Goal: Task Accomplishment & Management: Complete application form

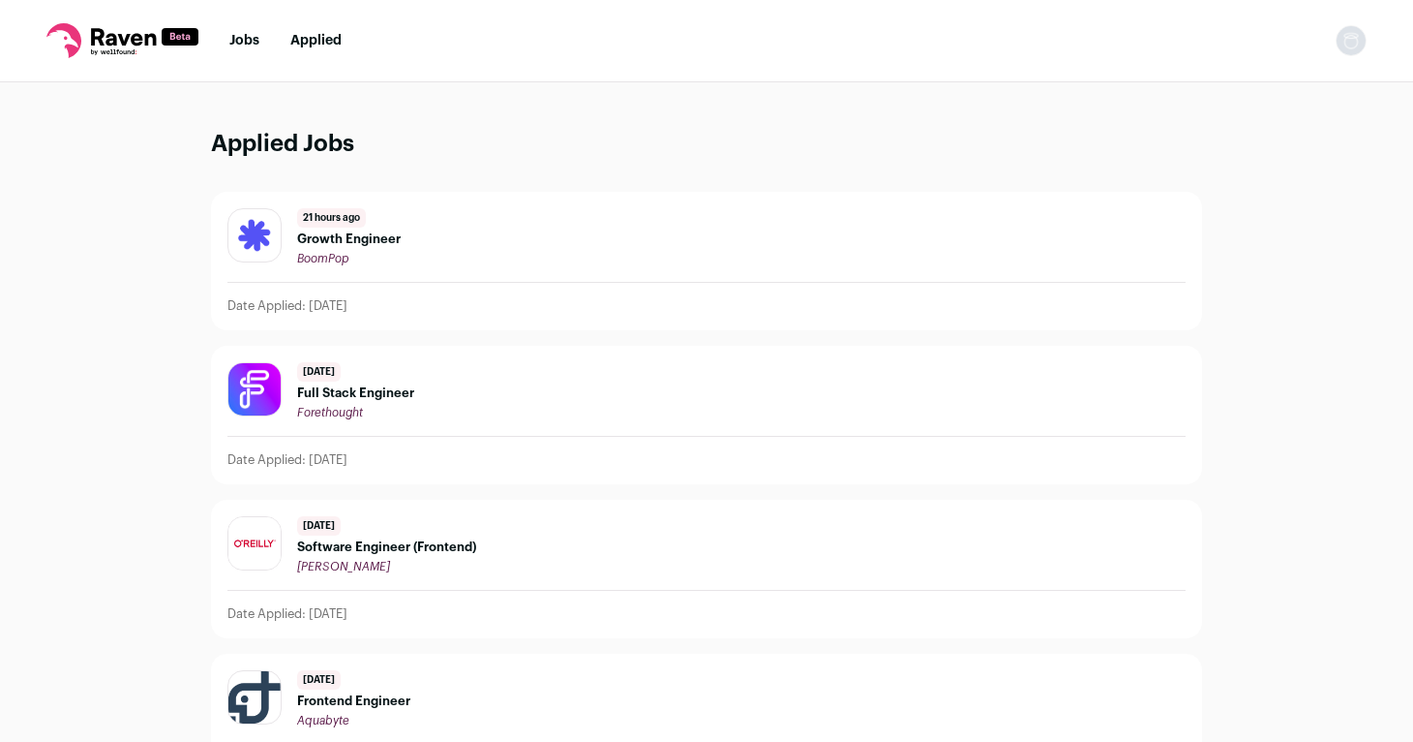
click at [235, 46] on link "Jobs" at bounding box center [244, 41] width 30 height 14
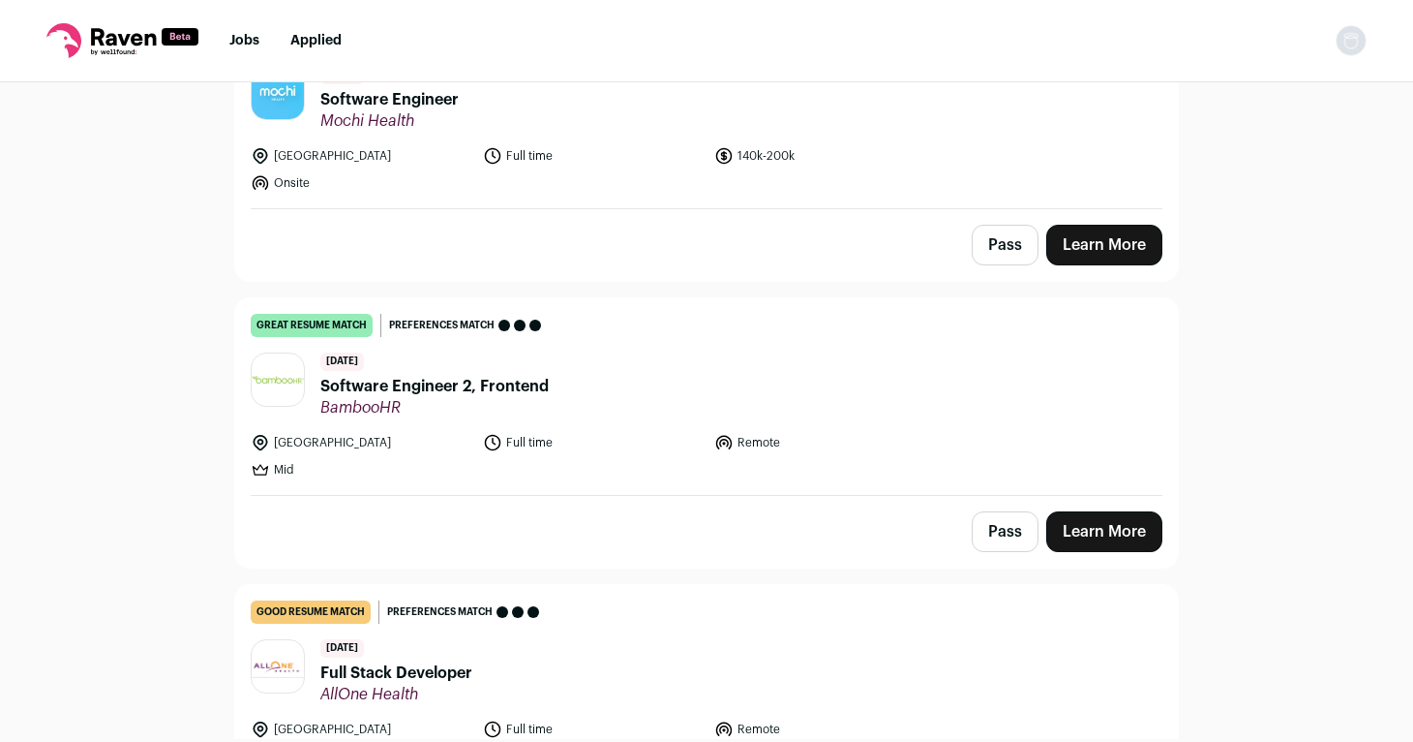
scroll to position [556, 0]
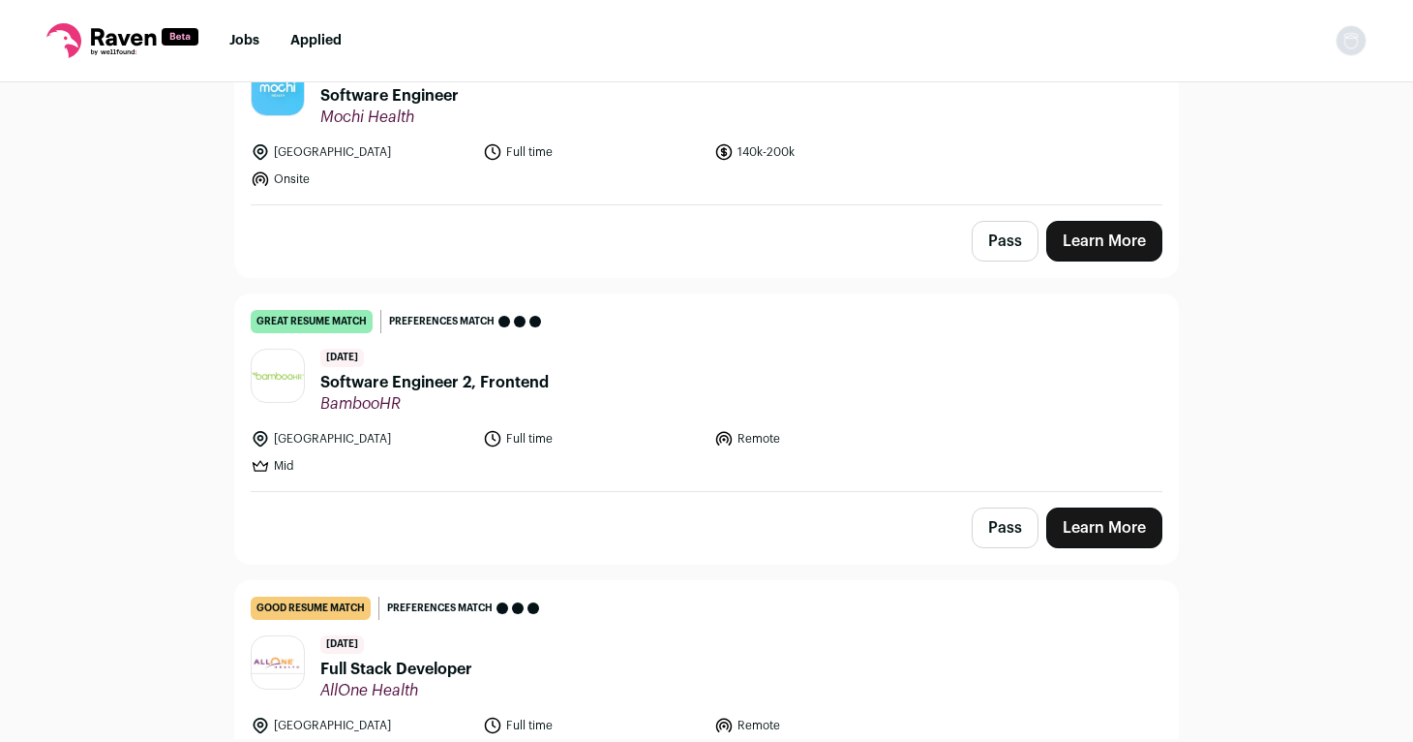
click at [391, 382] on span "Software Engineer 2, Frontend" at bounding box center [434, 382] width 228 height 23
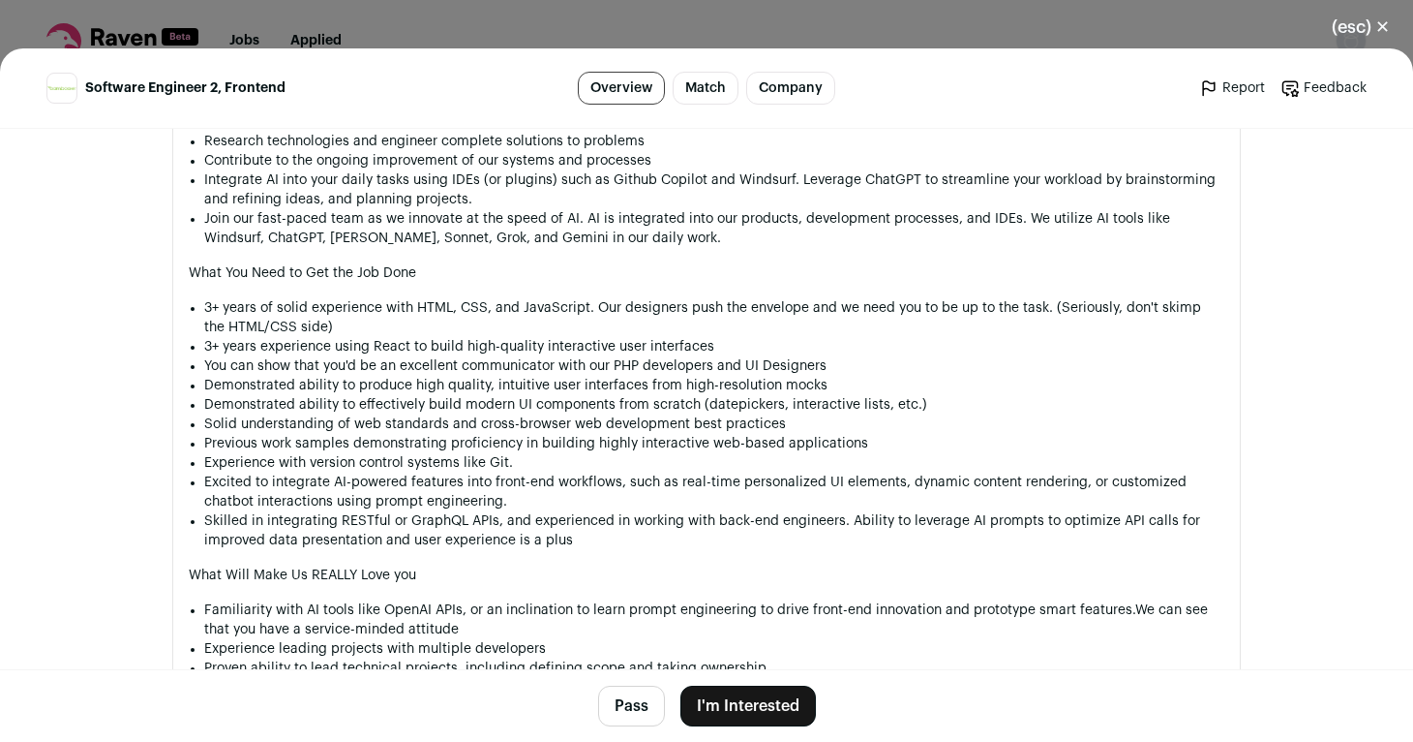
scroll to position [1339, 0]
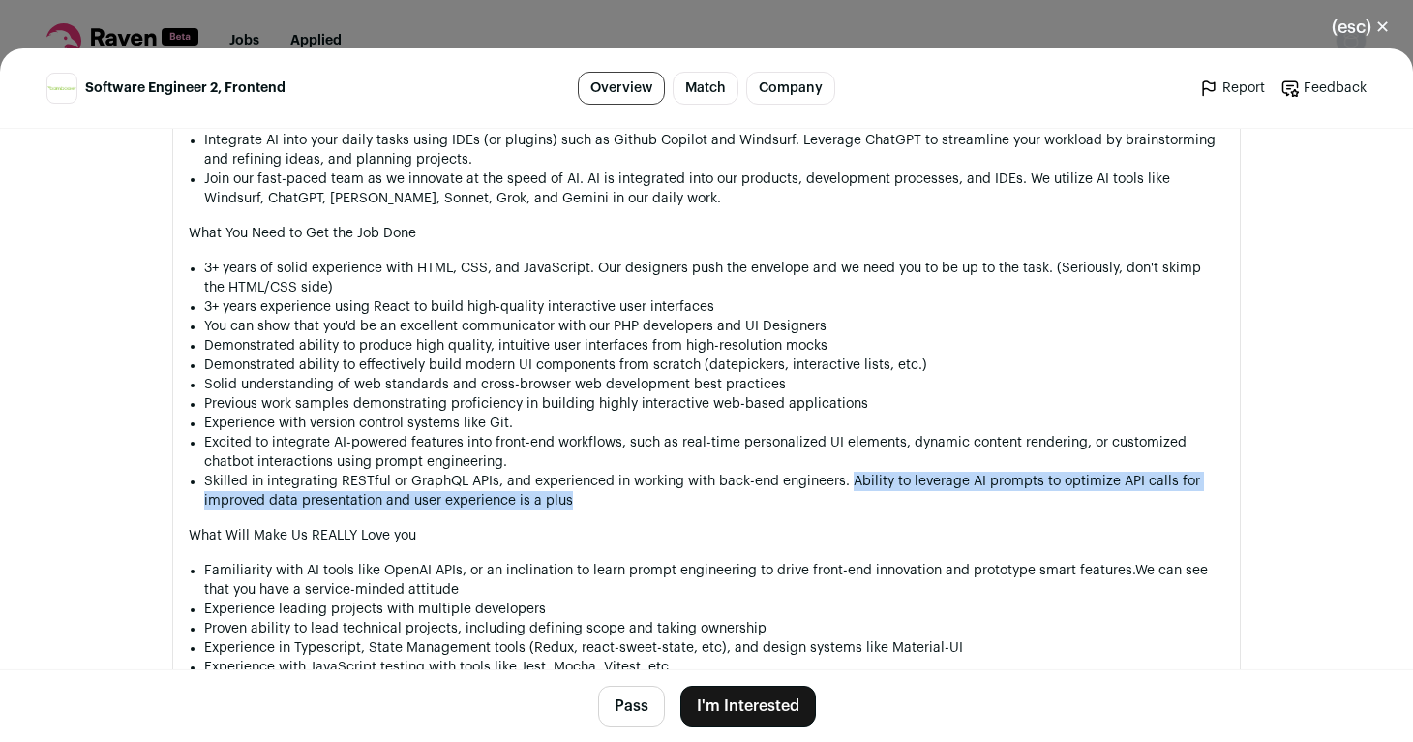
drag, startPoint x: 847, startPoint y: 482, endPoint x: 565, endPoint y: 500, distance: 282.3
click at [565, 500] on li "Skilled in integrating RESTful or GraphQL APIs, and experienced in working with…" at bounding box center [714, 490] width 1020 height 39
copy li "Ability to leverage AI prompts to optimize API calls for improved data presenta…"
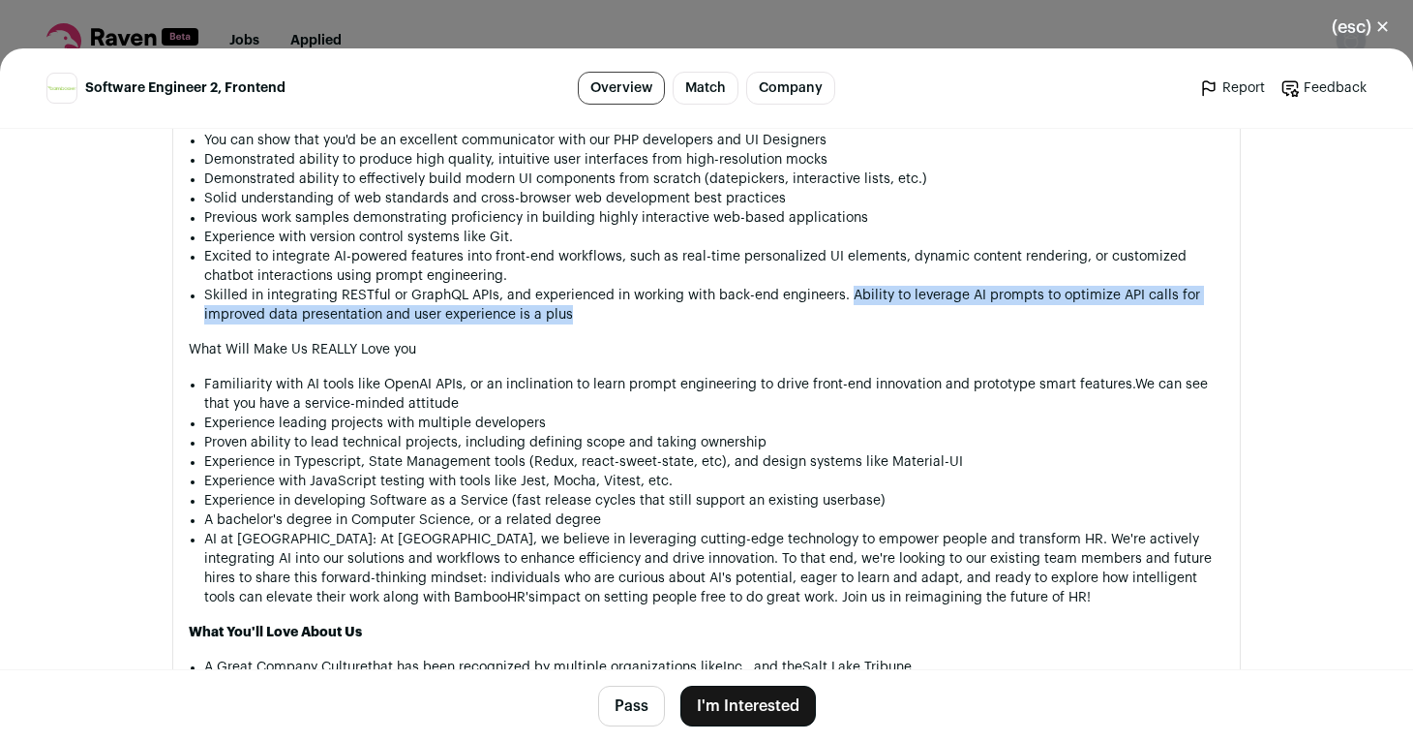
scroll to position [1532, 0]
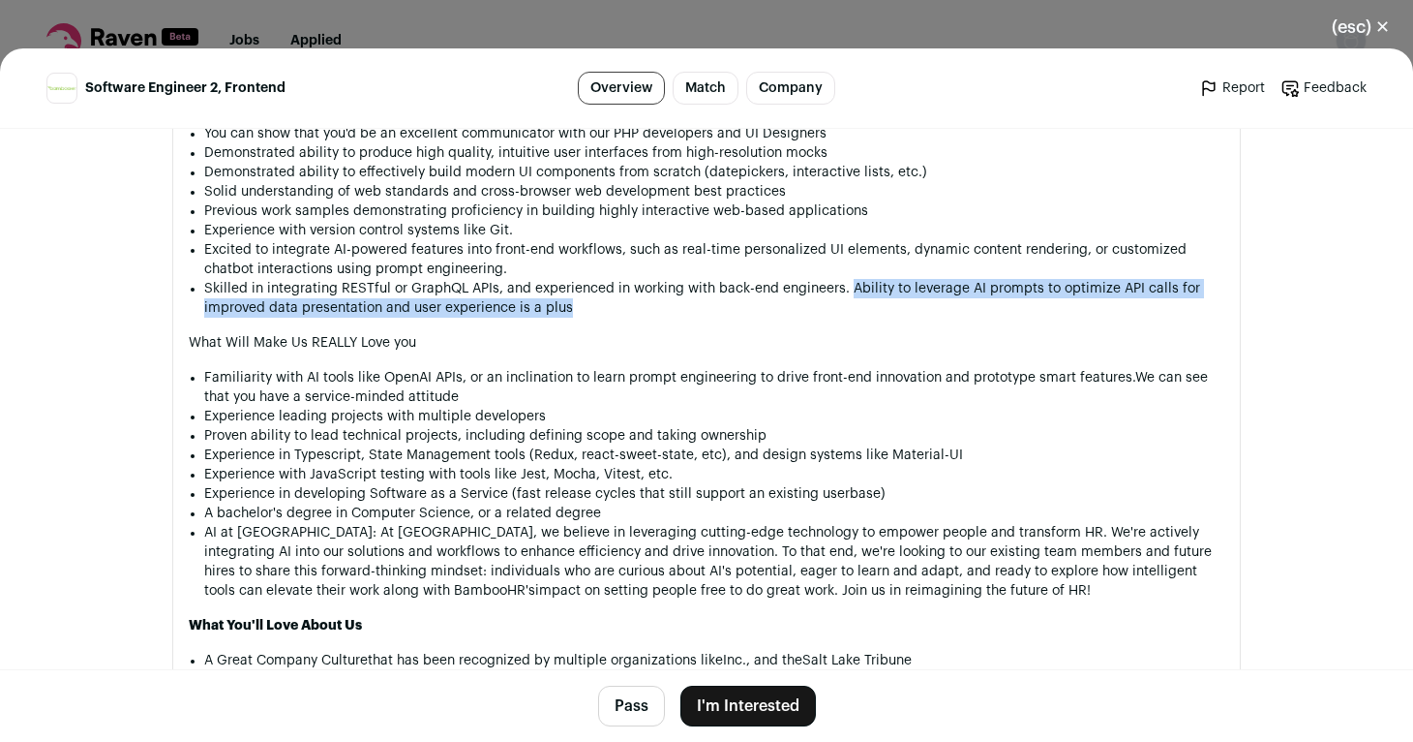
copy li "Ability to leverage AI prompts to optimize API calls for improved data presenta…"
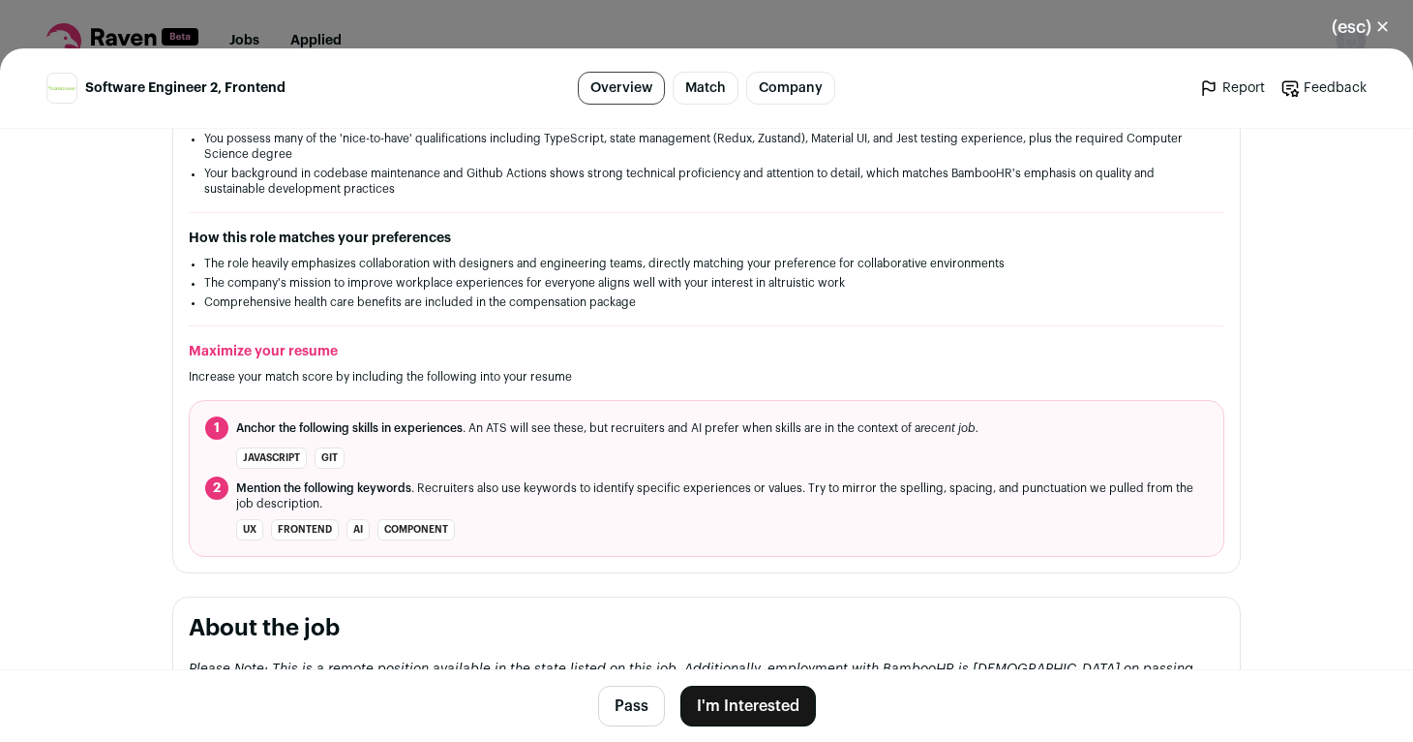
scroll to position [446, 0]
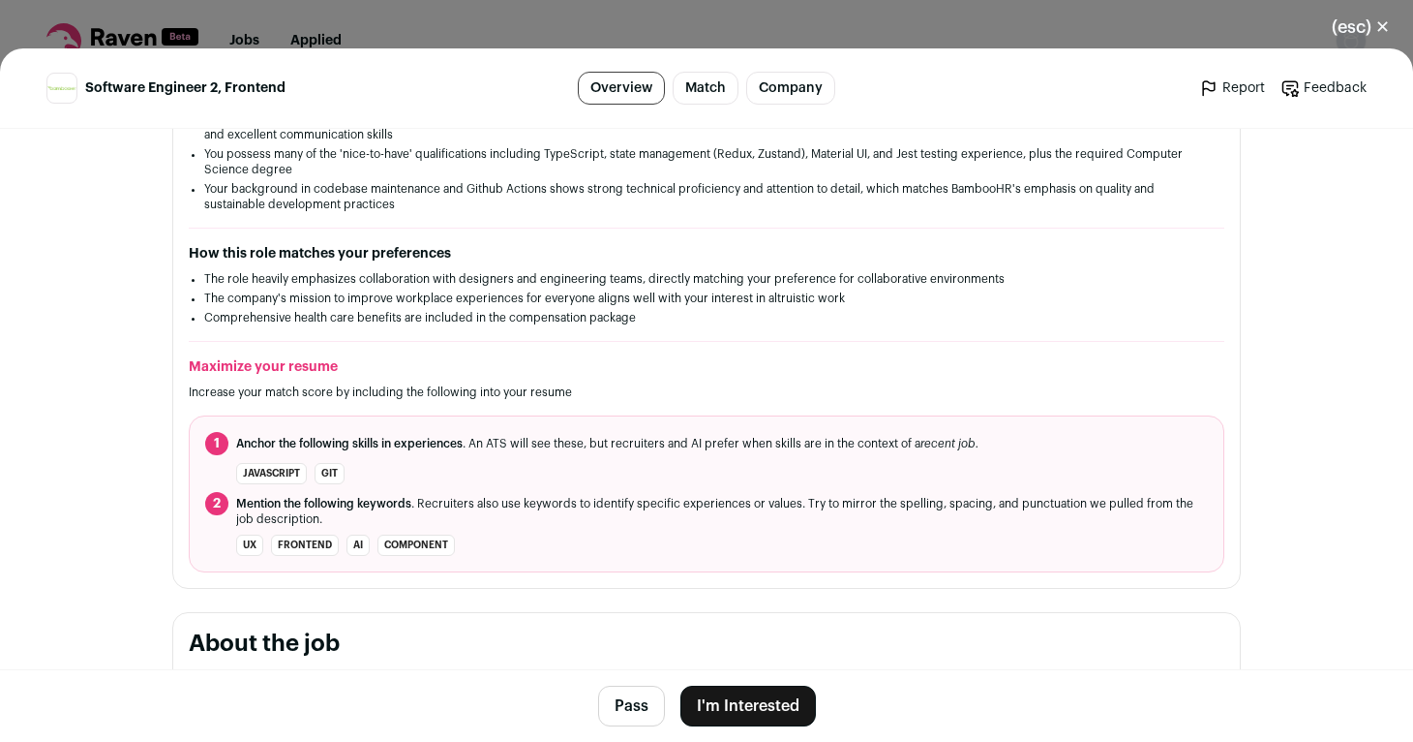
click at [745, 704] on button "I'm Interested" at bounding box center [749, 705] width 136 height 41
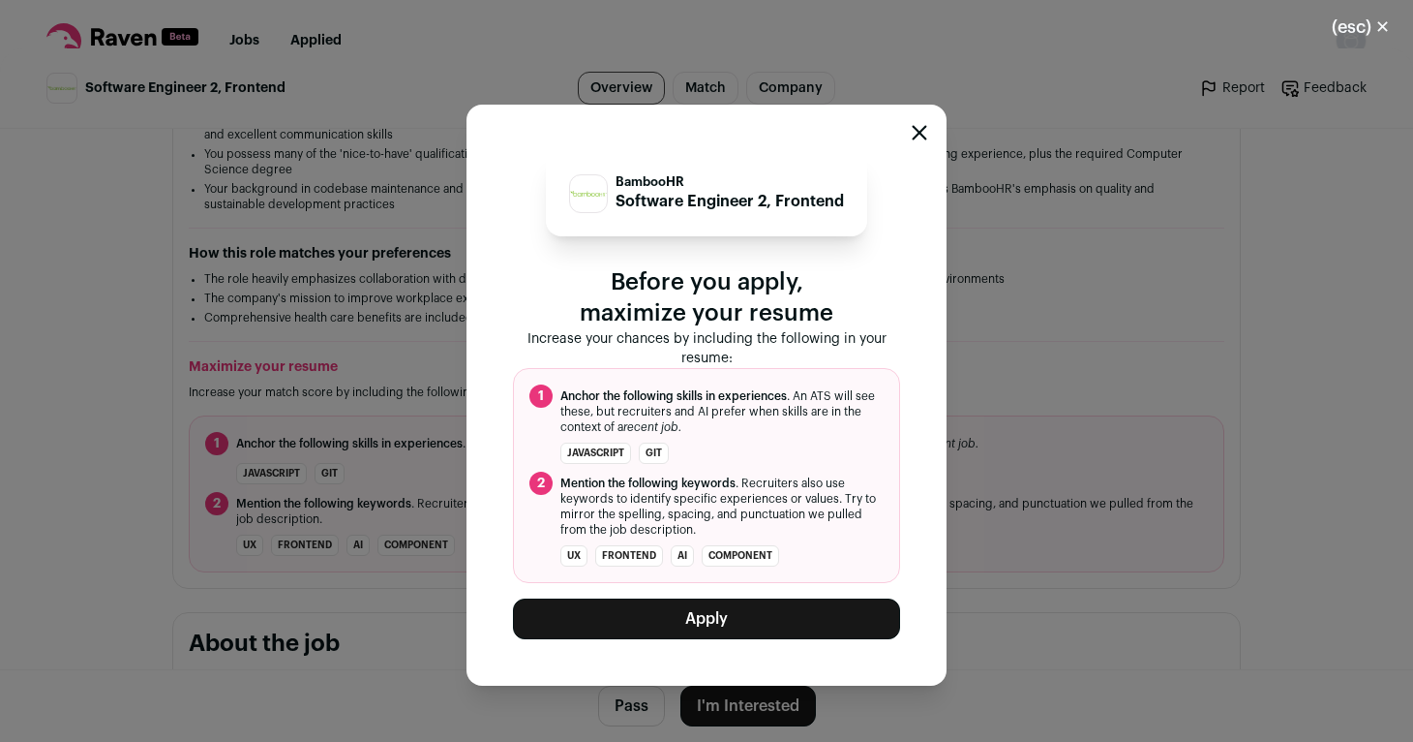
click at [696, 619] on button "Apply" at bounding box center [706, 618] width 387 height 41
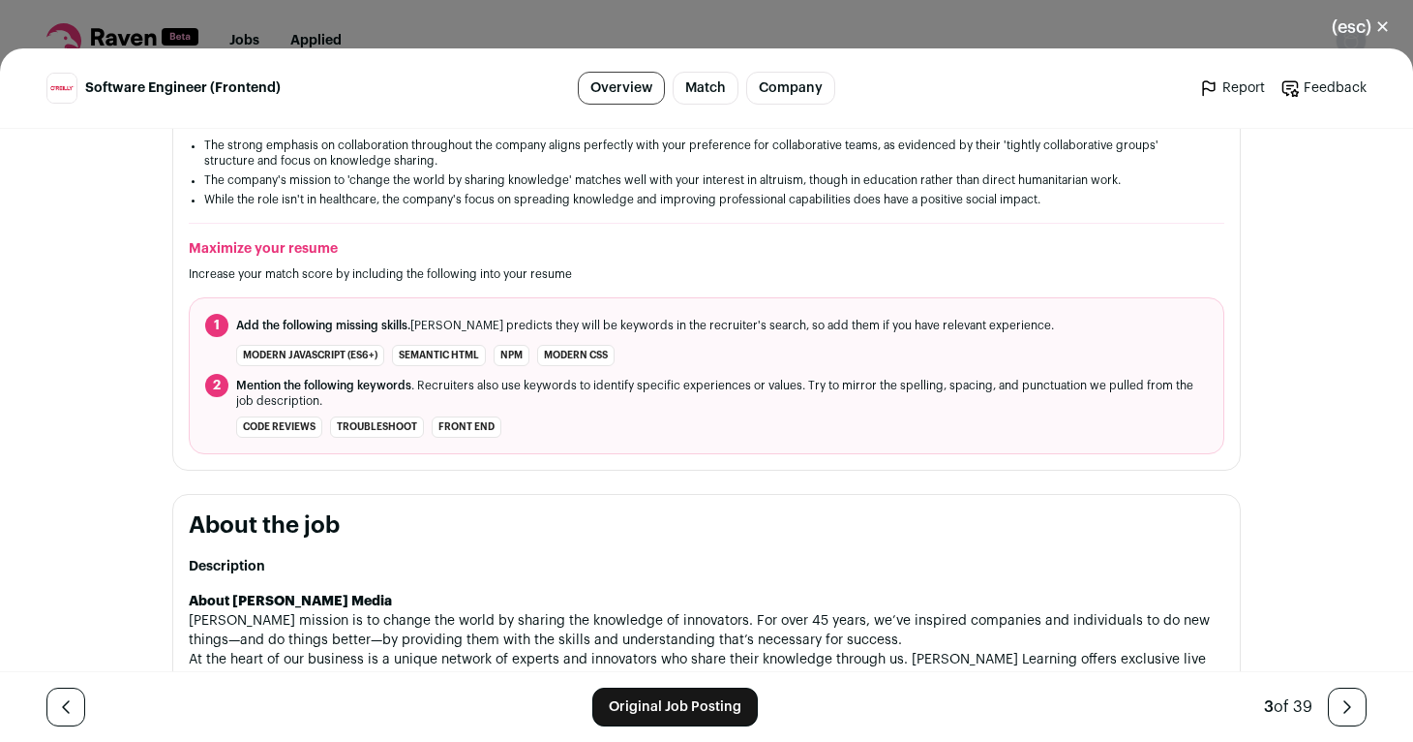
scroll to position [325, 0]
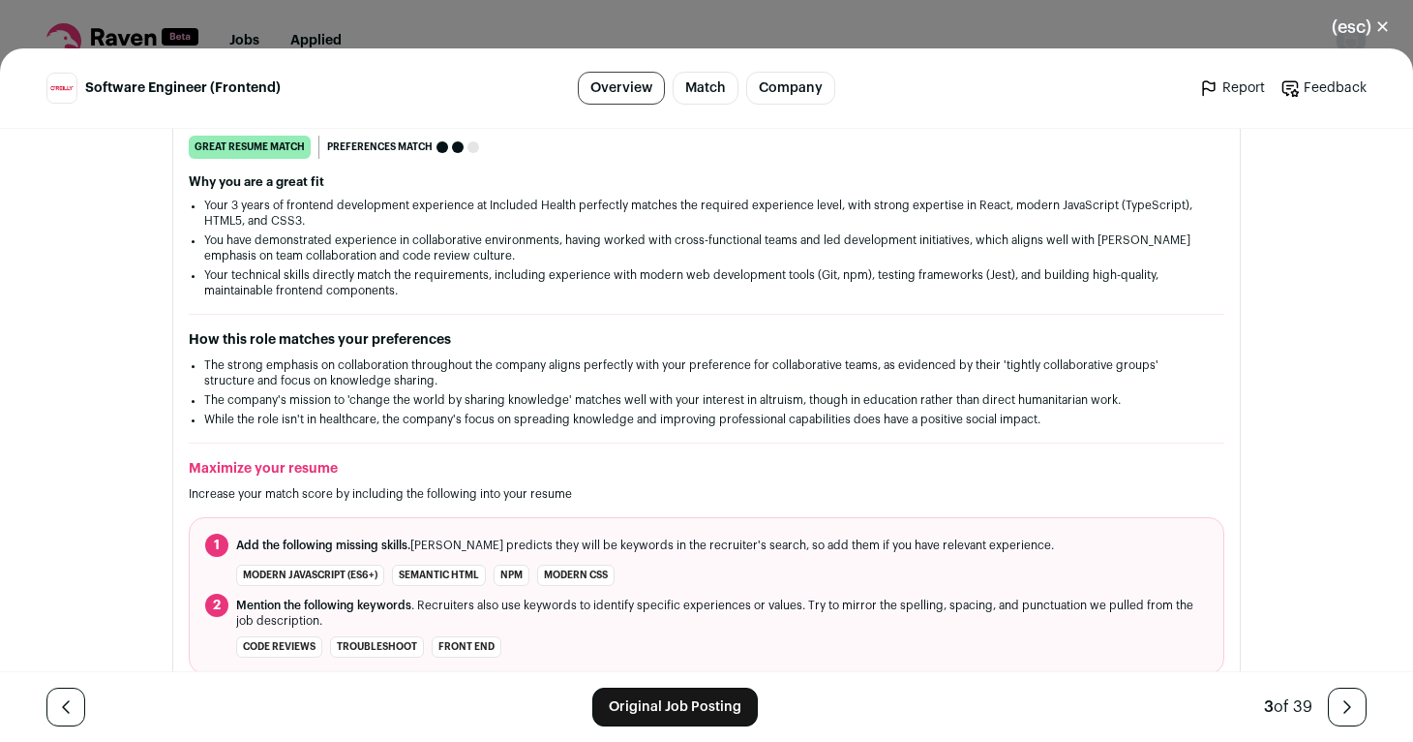
click at [525, 17] on div "(esc) ✕ Software Engineer (Frontend) Overview Match Company Report Feedback Rep…" at bounding box center [706, 371] width 1413 height 742
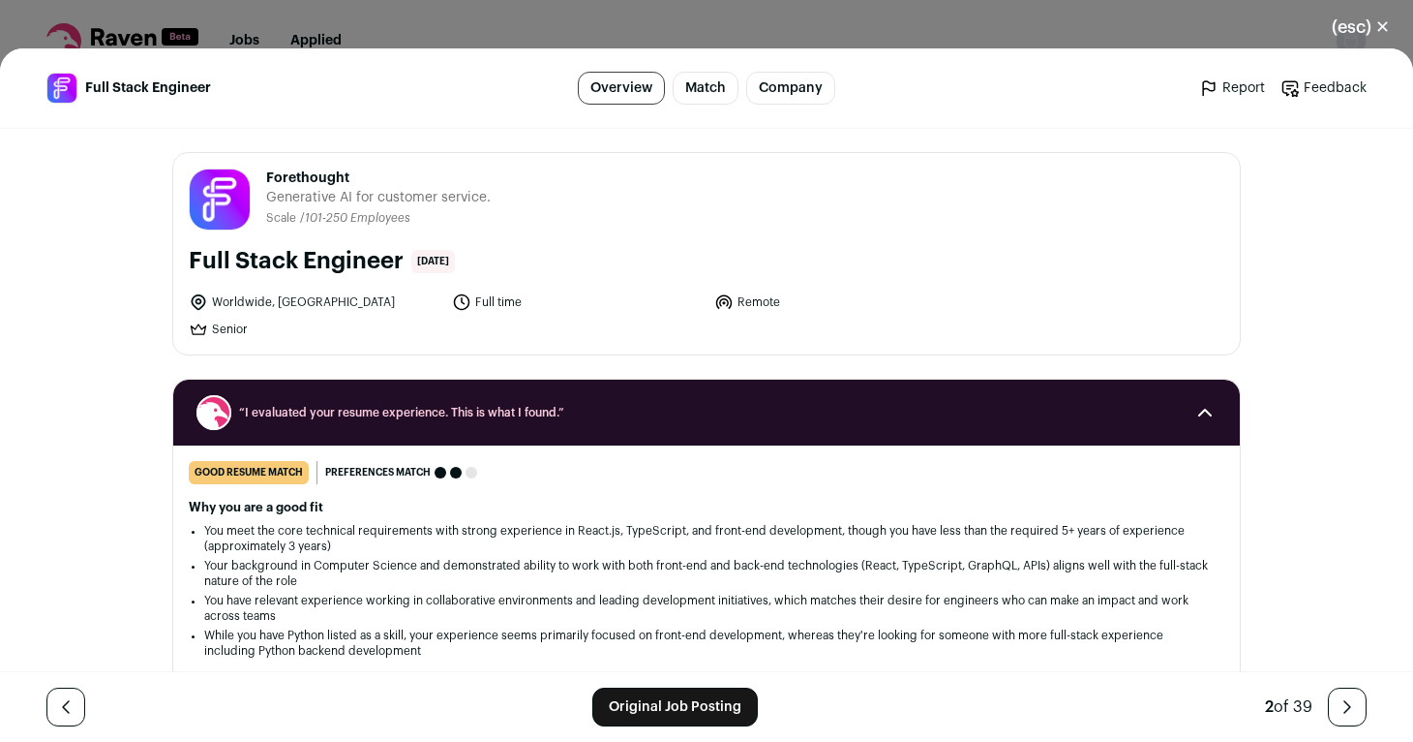
click at [326, 19] on div "(esc) ✕ Full Stack Engineer Overview Match Company Report Feedback Report Feedb…" at bounding box center [706, 371] width 1413 height 742
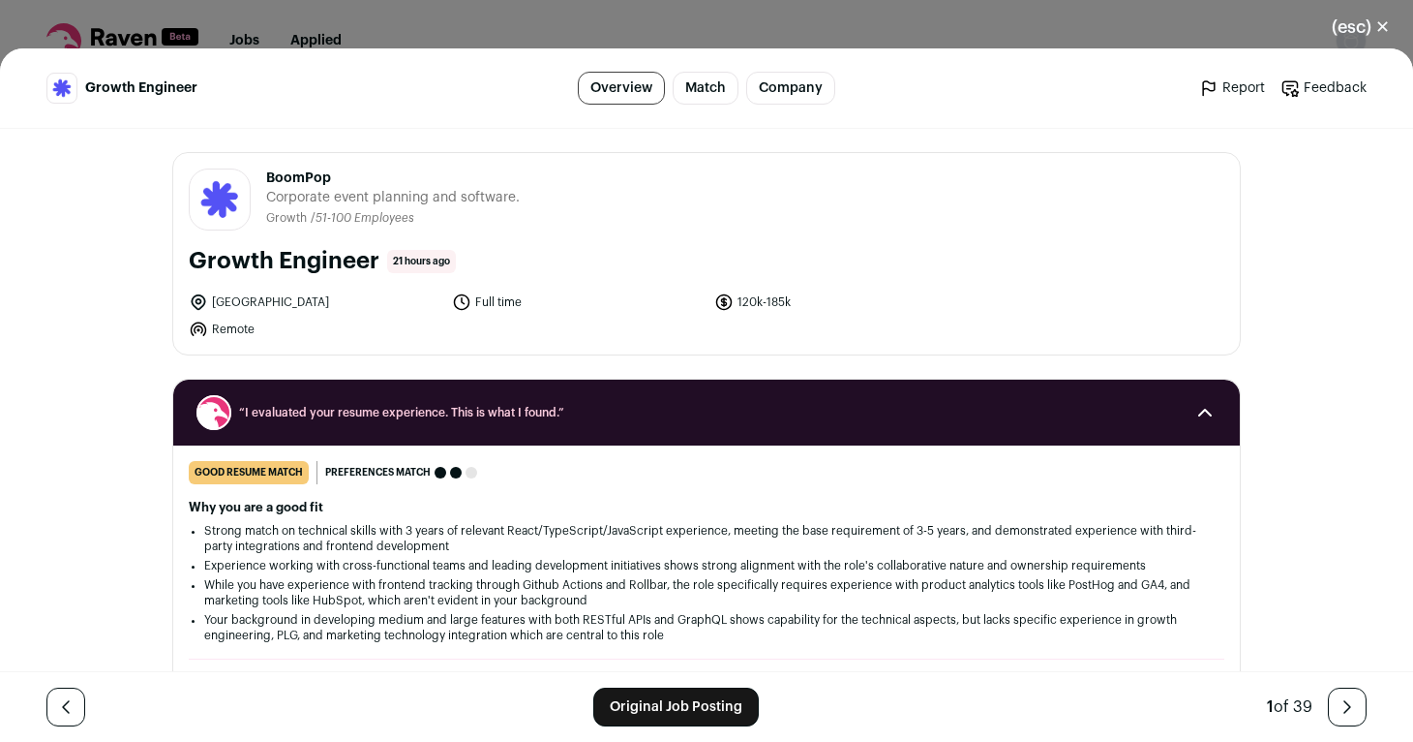
scroll to position [1495, 0]
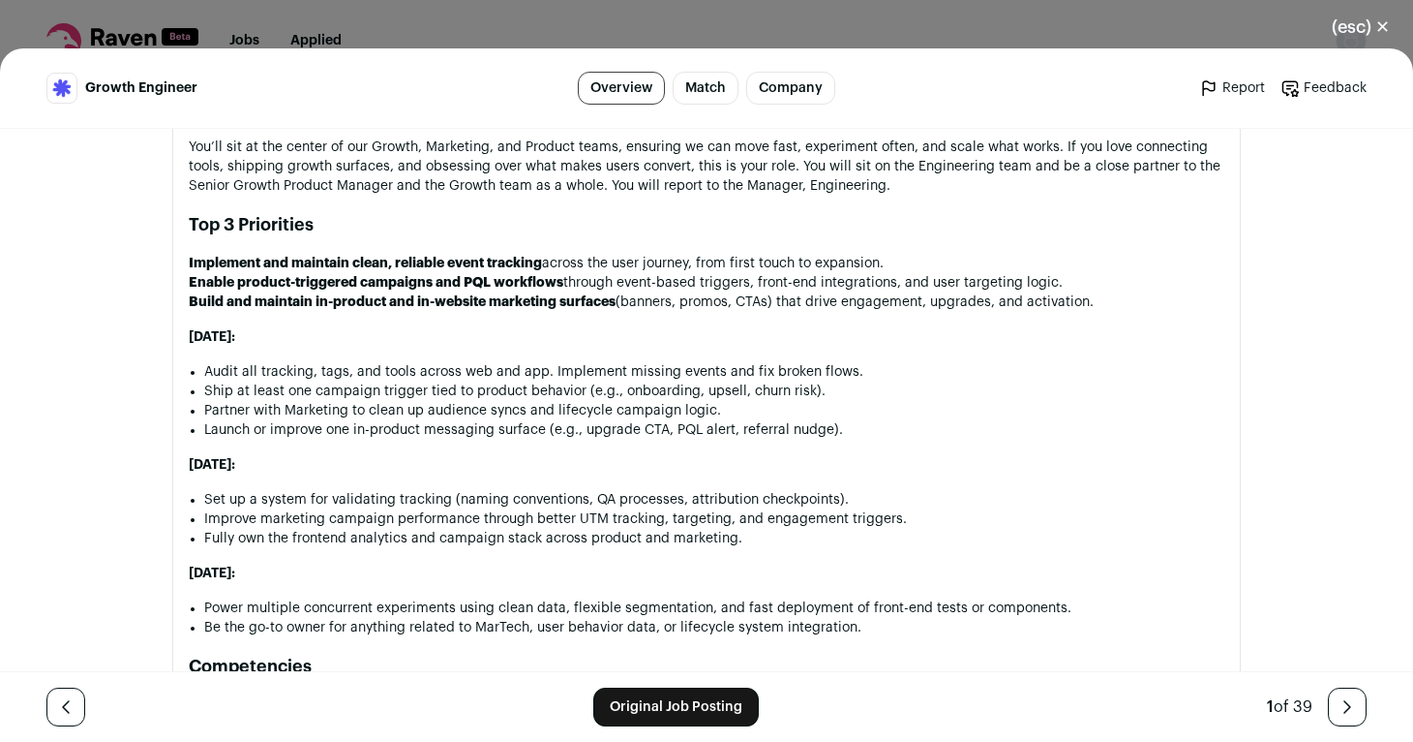
click at [433, 18] on div "(esc) ✕ Growth Engineer Overview Match Company Report Feedback Report Feedback …" at bounding box center [706, 371] width 1413 height 742
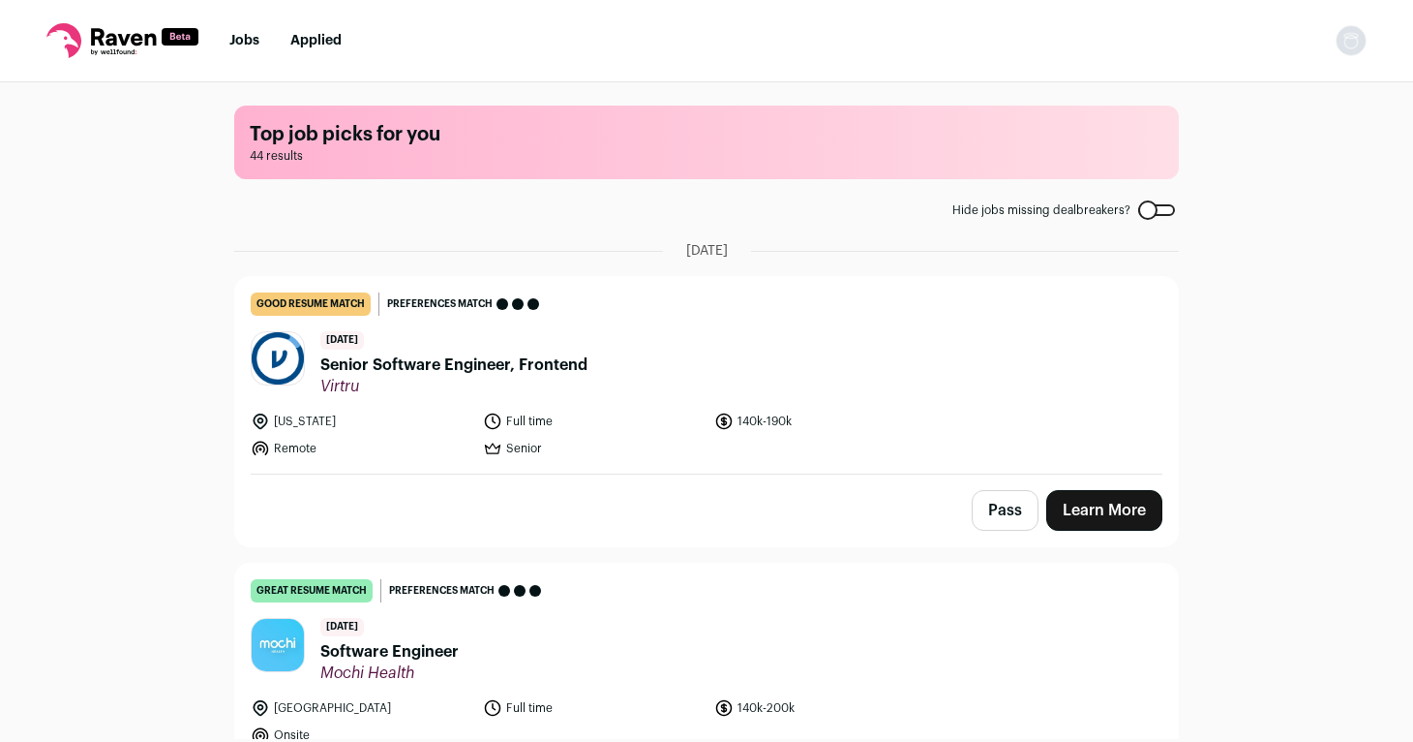
click at [328, 40] on link "Applied" at bounding box center [315, 41] width 51 height 14
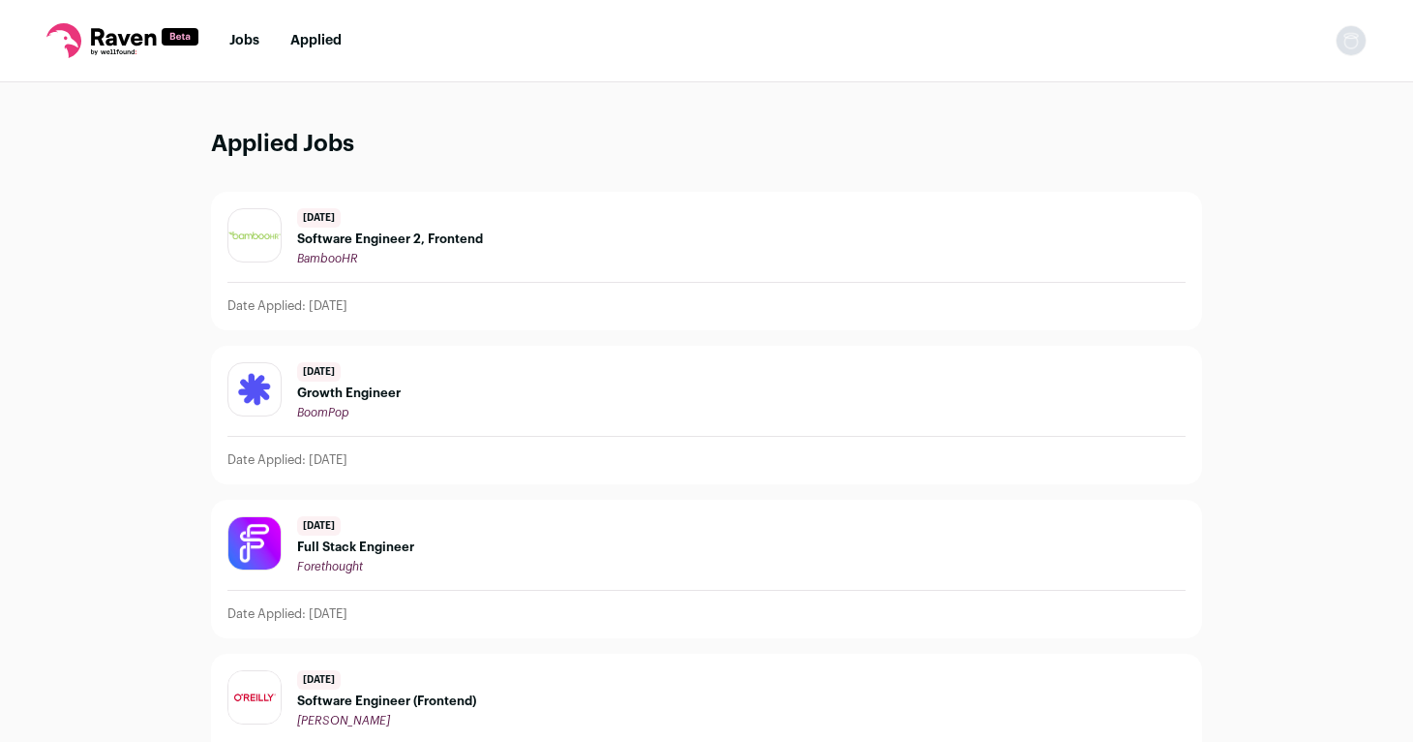
click at [320, 240] on span "Software Engineer 2, Frontend" at bounding box center [390, 238] width 186 height 15
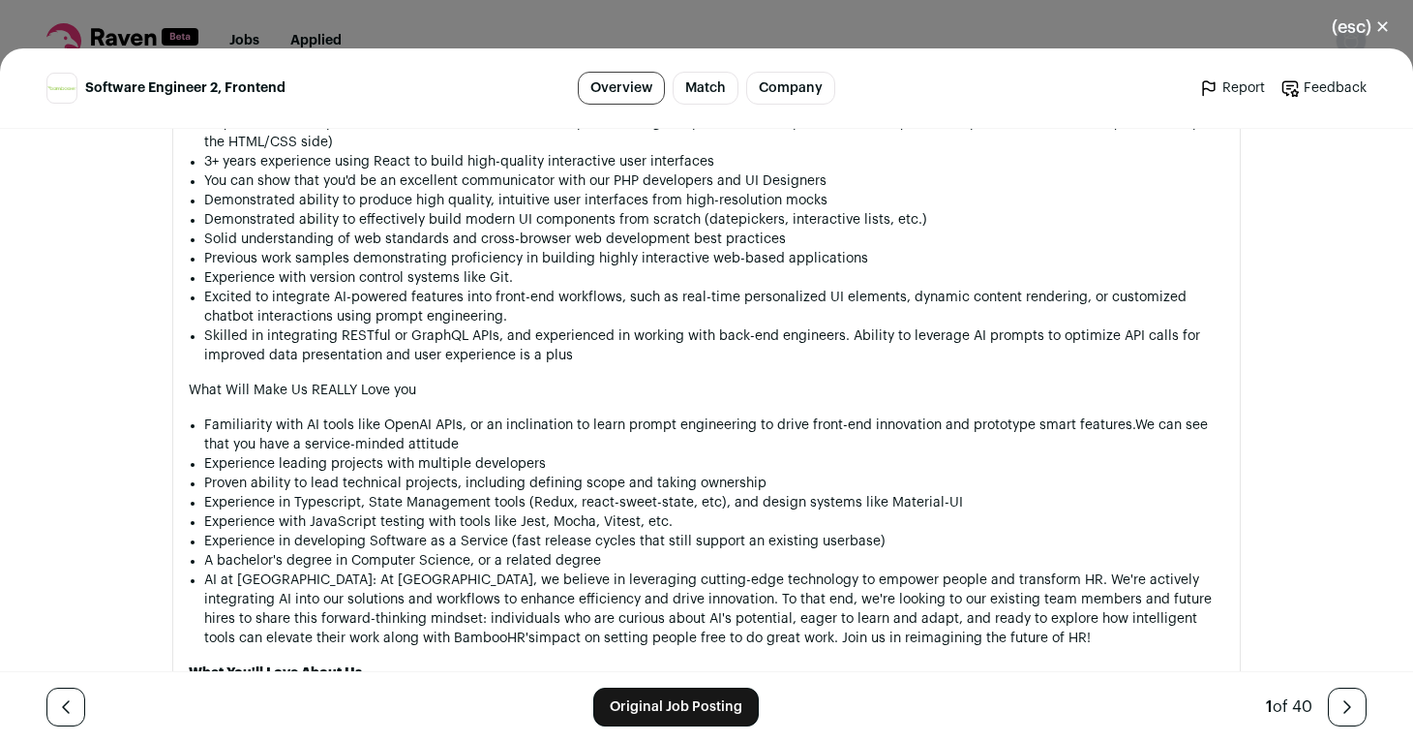
scroll to position [1470, 0]
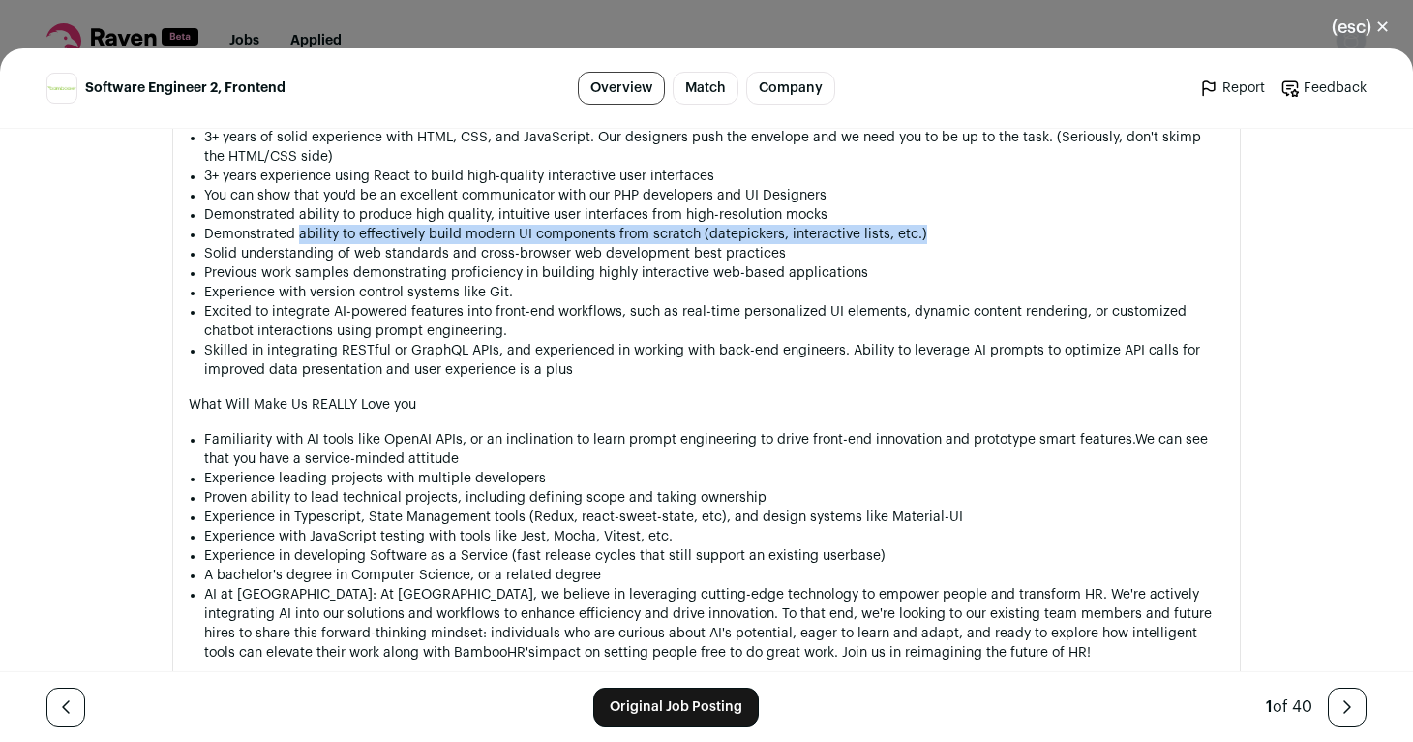
drag, startPoint x: 299, startPoint y: 236, endPoint x: 921, endPoint y: 238, distance: 621.5
click at [921, 238] on li "Demonstrated ability to effectively build modern UI components from scratch (da…" at bounding box center [714, 234] width 1020 height 19
copy li "ability to effectively build modern UI components from scratch (datepickers, in…"
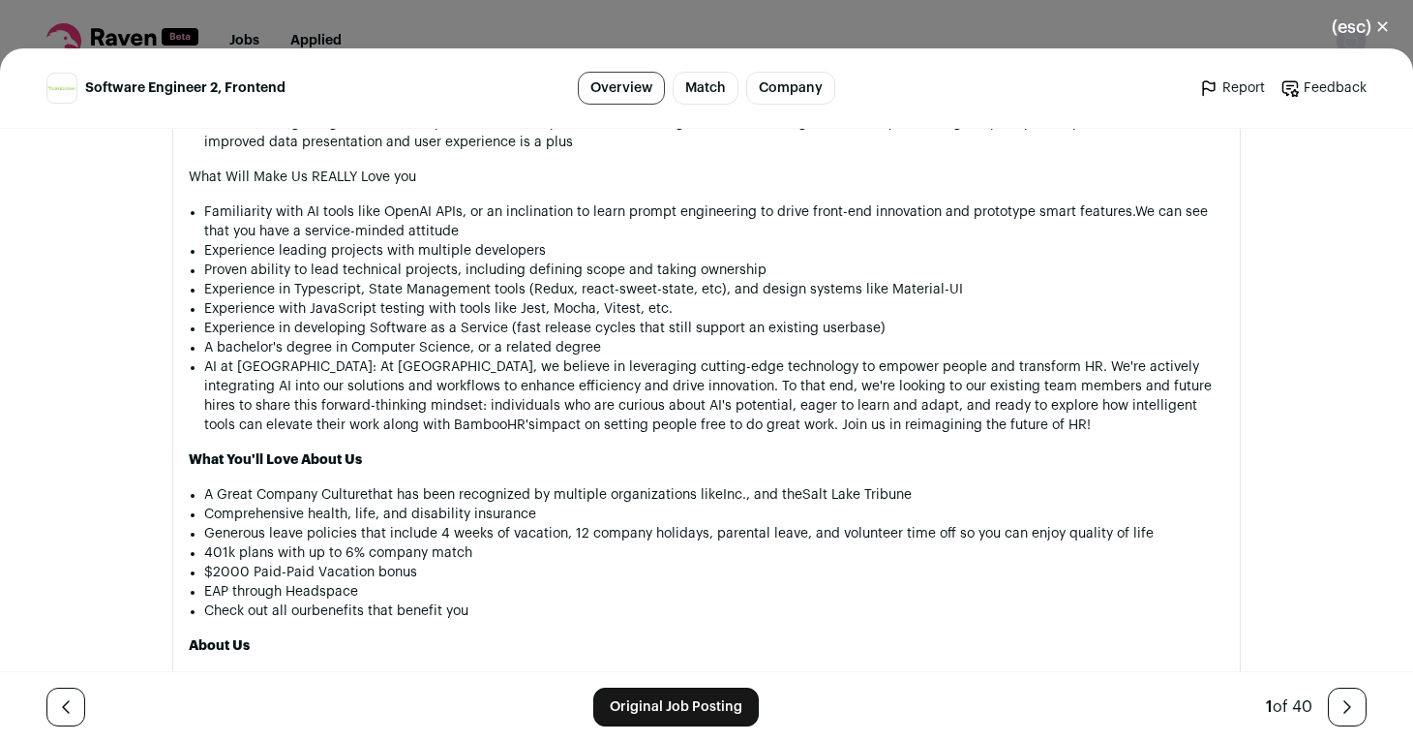
scroll to position [1699, 0]
drag, startPoint x: 577, startPoint y: 290, endPoint x: 686, endPoint y: 289, distance: 109.4
click at [687, 289] on li "Experience in Typescript, State Management tools (Redux, react-sweet-state, etc…" at bounding box center [714, 287] width 1020 height 19
copy li "react-sweet-state"
